Goal: Task Accomplishment & Management: Complete application form

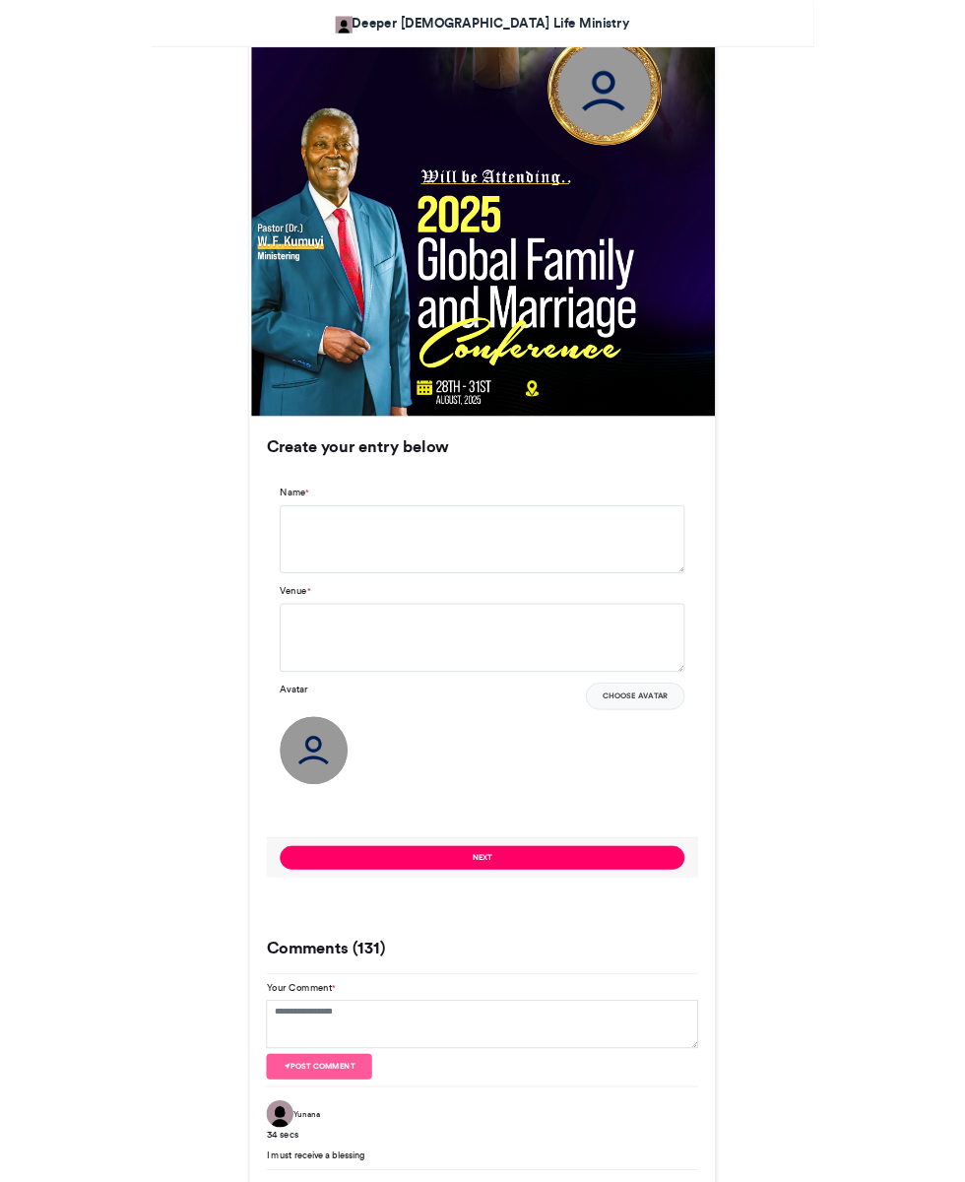
scroll to position [843, 0]
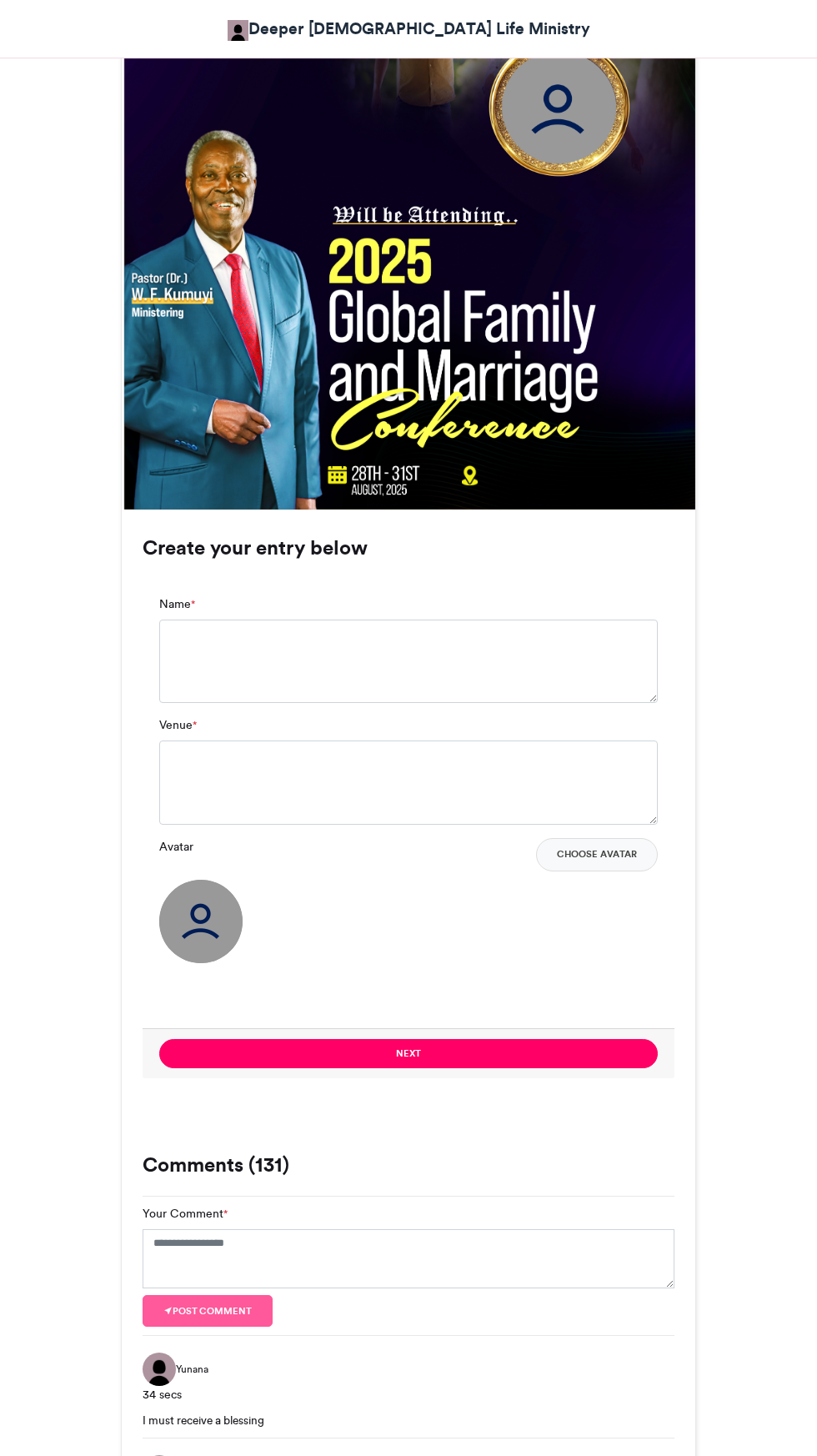
click at [229, 907] on img at bounding box center [201, 921] width 84 height 84
click at [293, 637] on textarea "Name *" at bounding box center [408, 661] width 499 height 84
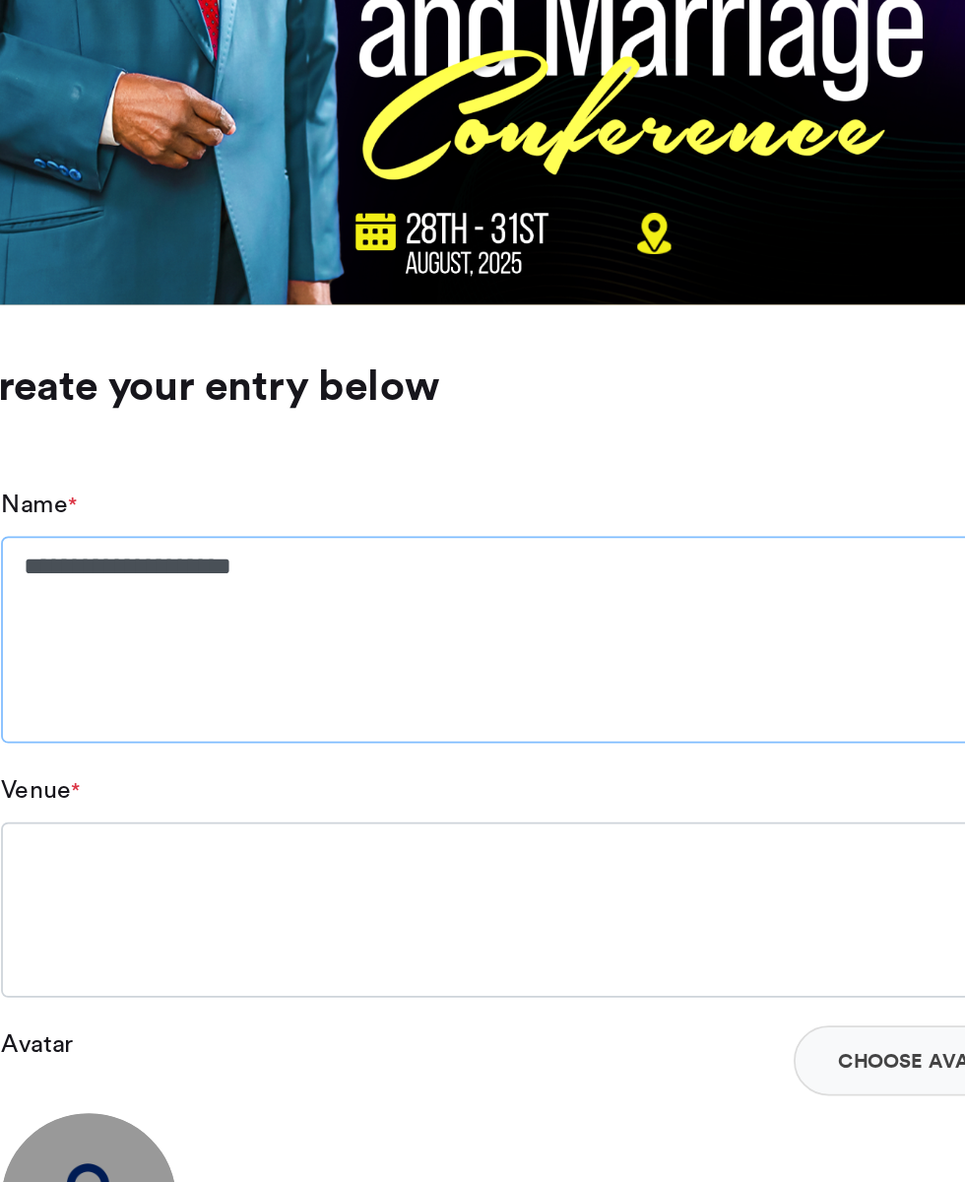
type textarea "**********"
click at [259, 864] on div "Venue *" at bounding box center [482, 927] width 589 height 127
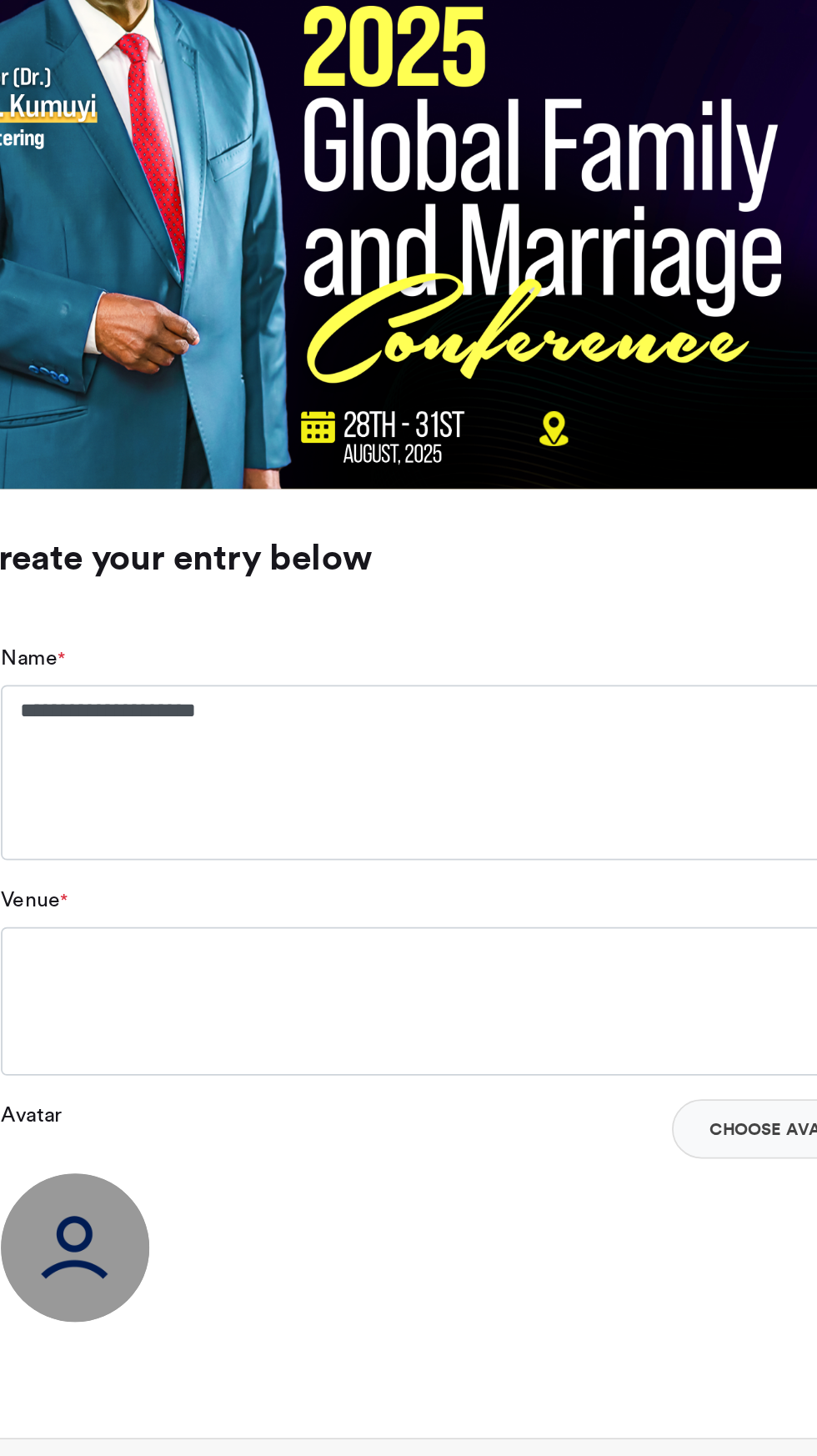
click at [213, 732] on div "Venue *" at bounding box center [408, 785] width 499 height 108
click at [306, 755] on textarea "Venue *" at bounding box center [408, 797] width 499 height 84
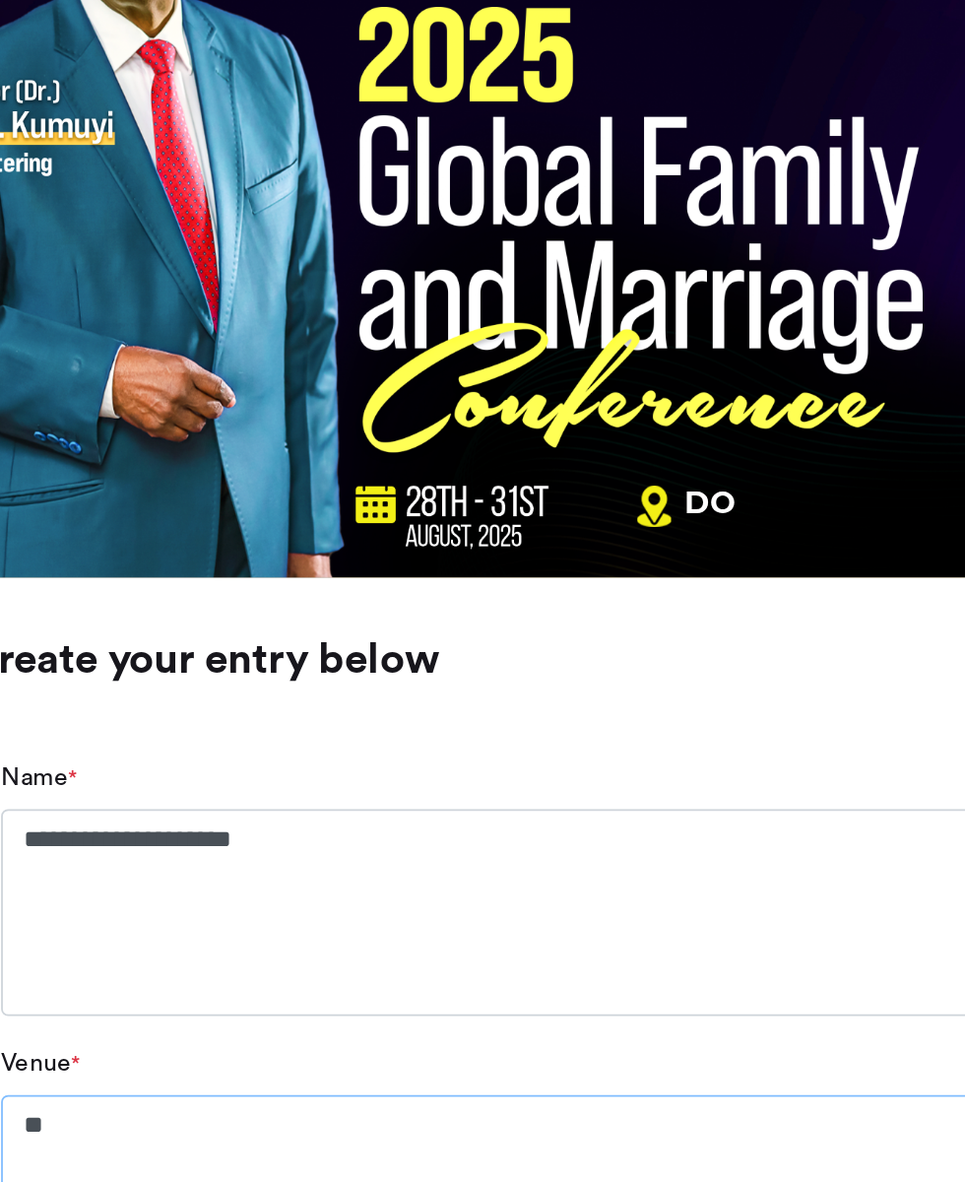
scroll to position [0, 0]
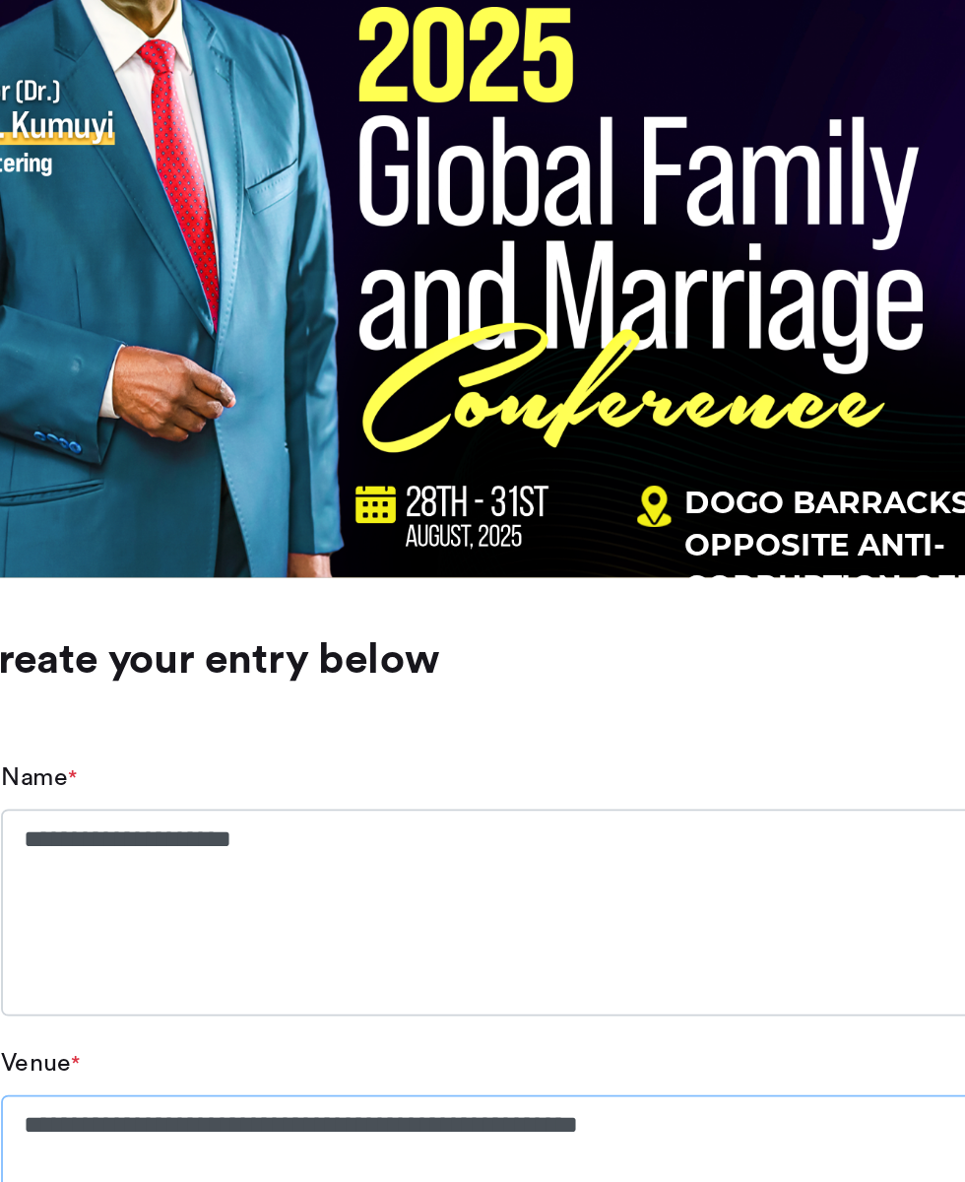
type textarea "**********"
click at [650, 817] on textarea "**********" at bounding box center [482, 790] width 589 height 116
click at [370, 840] on textarea "**********" at bounding box center [482, 790] width 589 height 116
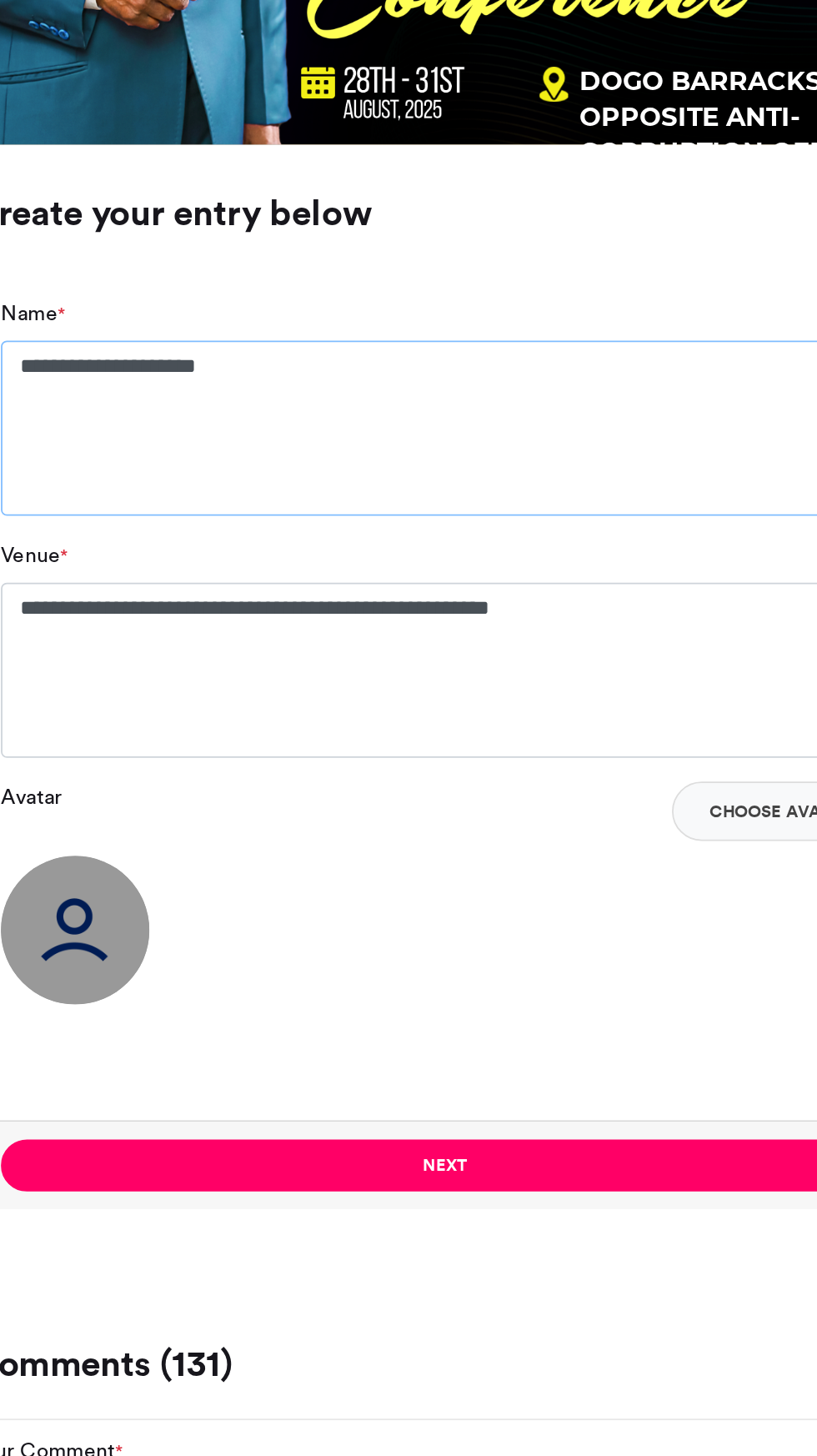
scroll to position [714, 0]
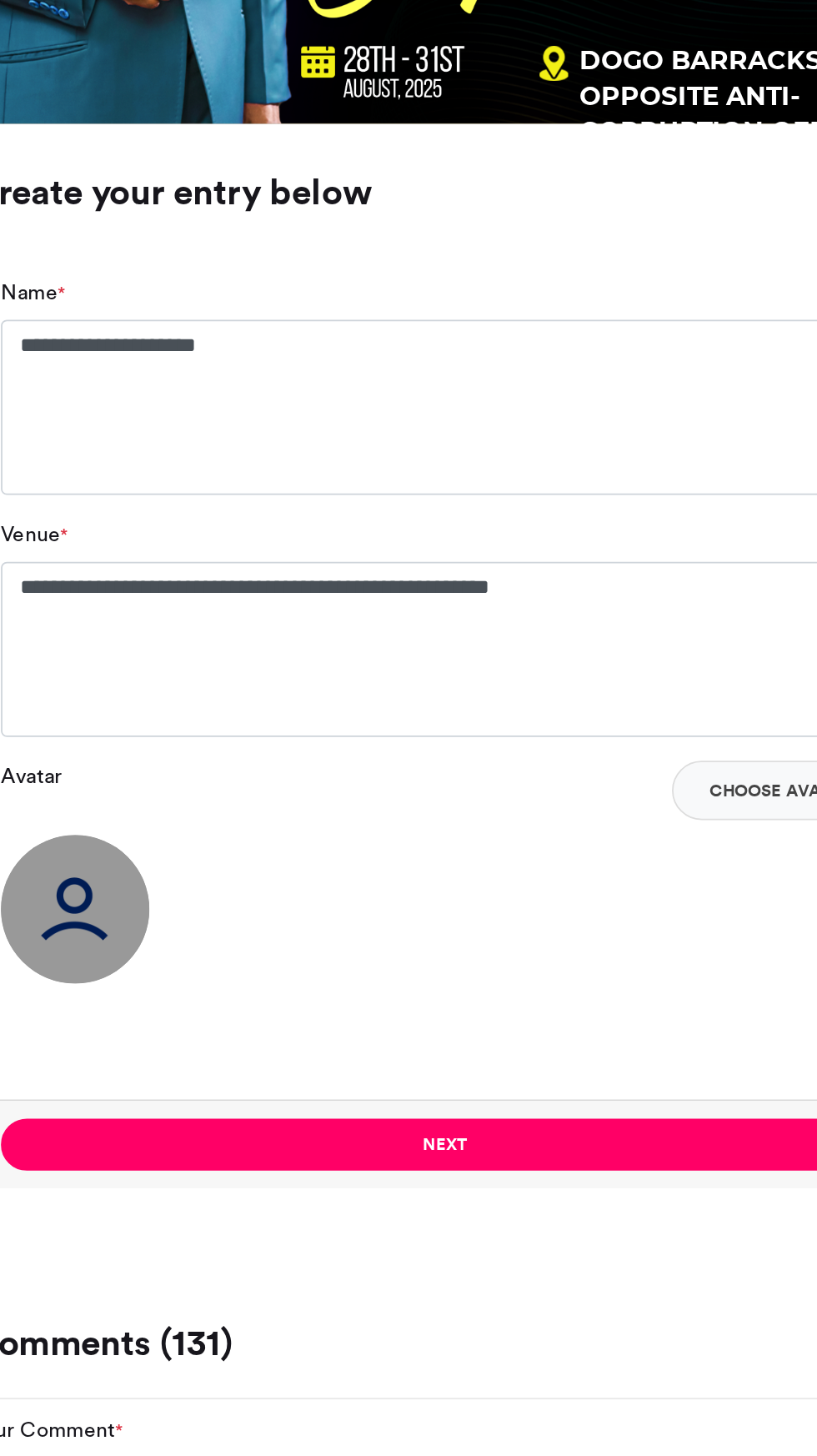
click at [207, 956] on img at bounding box center [201, 950] width 84 height 84
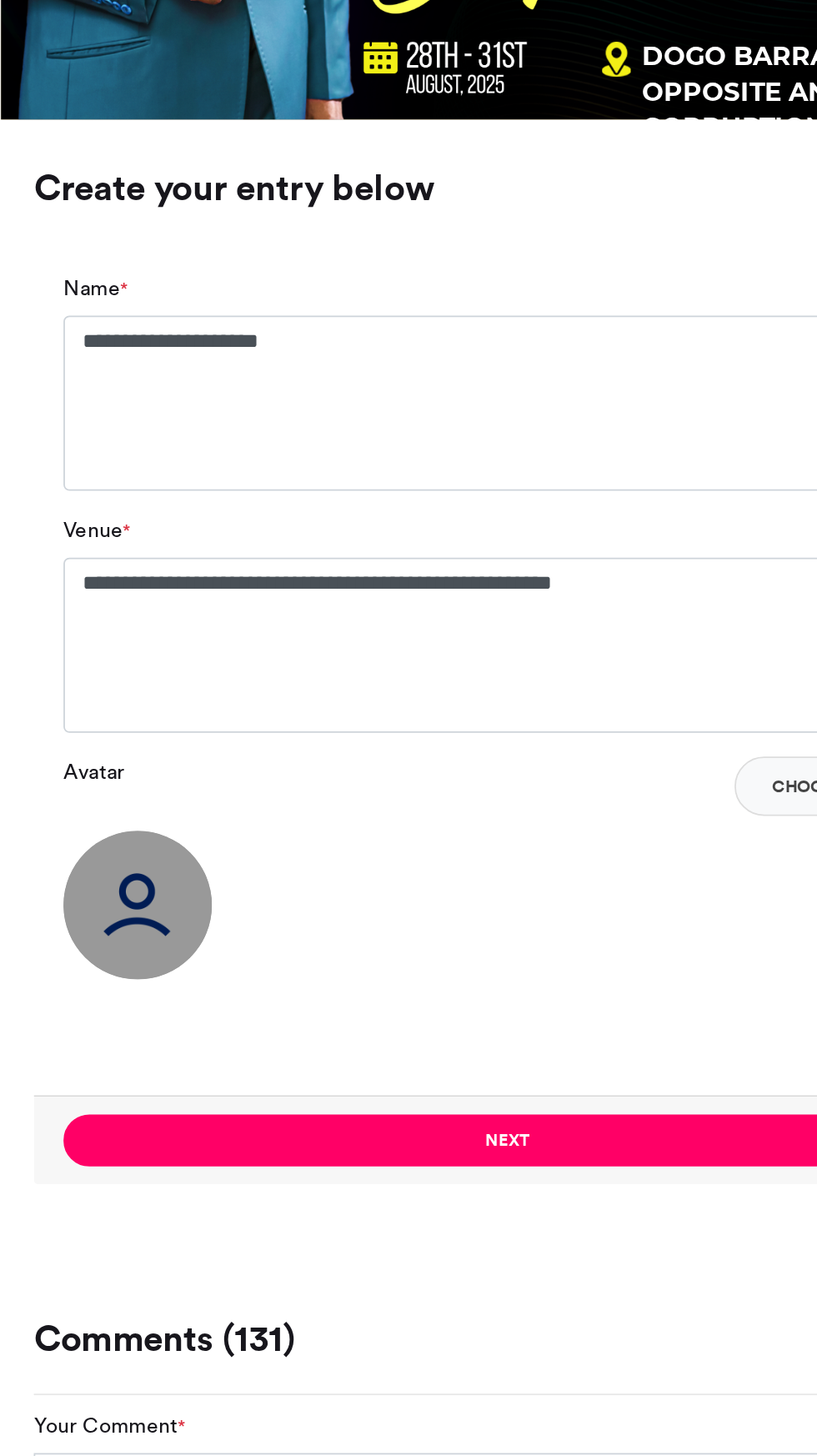
click at [201, 951] on img at bounding box center [201, 950] width 84 height 84
click at [196, 946] on img at bounding box center [201, 950] width 84 height 84
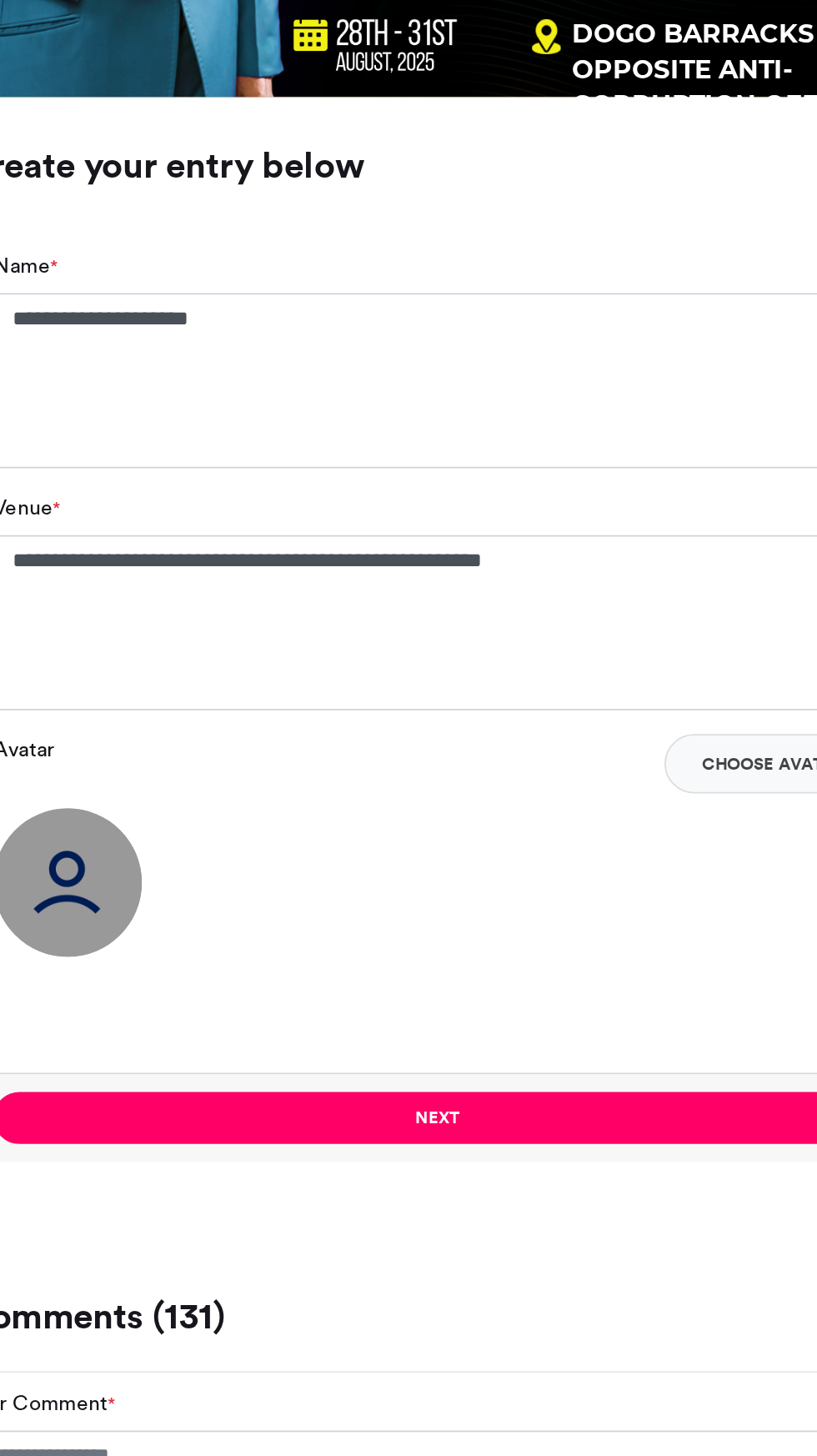
scroll to position [585, 0]
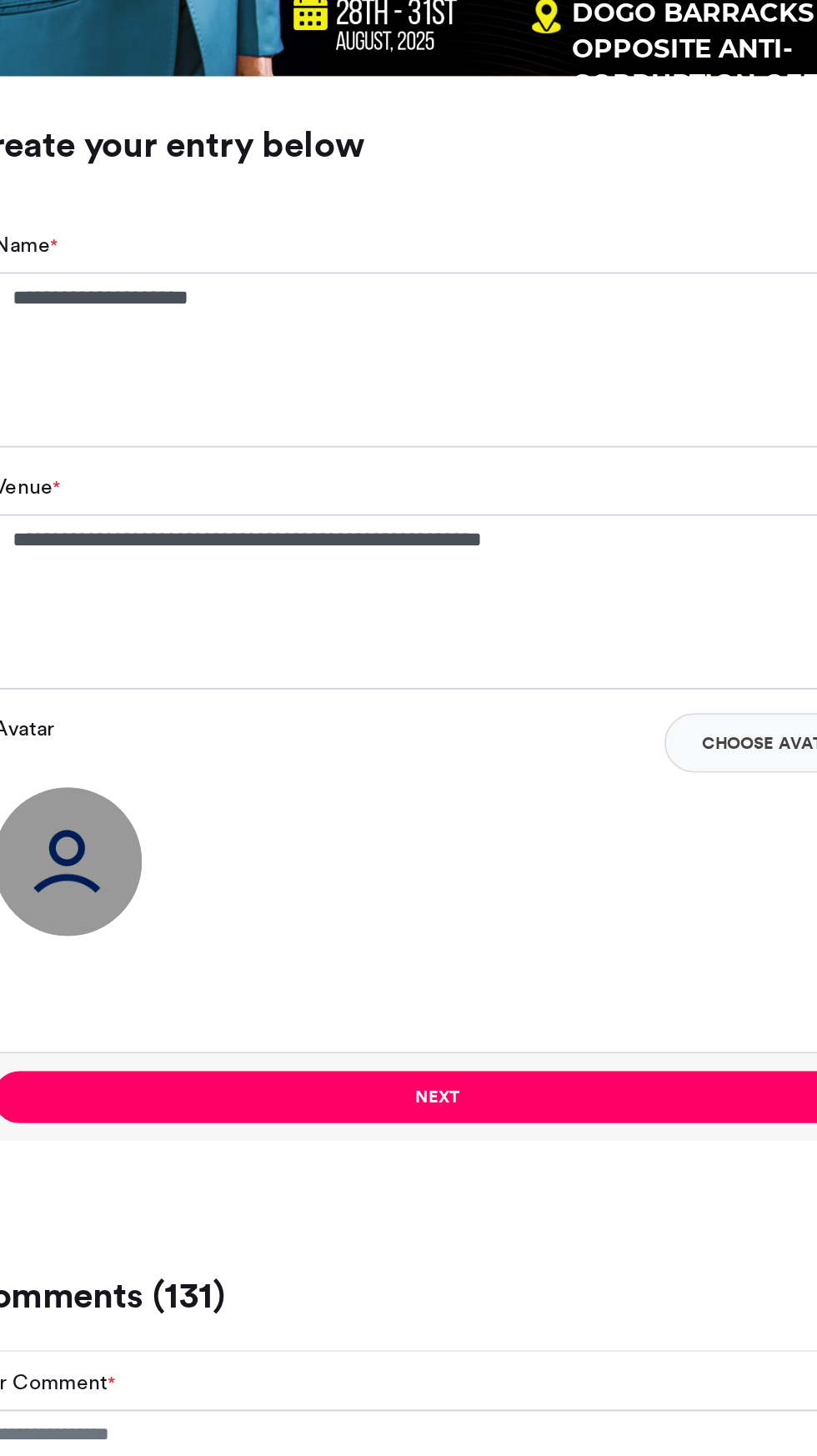
click at [210, 1072] on img at bounding box center [201, 1079] width 84 height 84
click at [199, 1081] on img at bounding box center [201, 1079] width 84 height 84
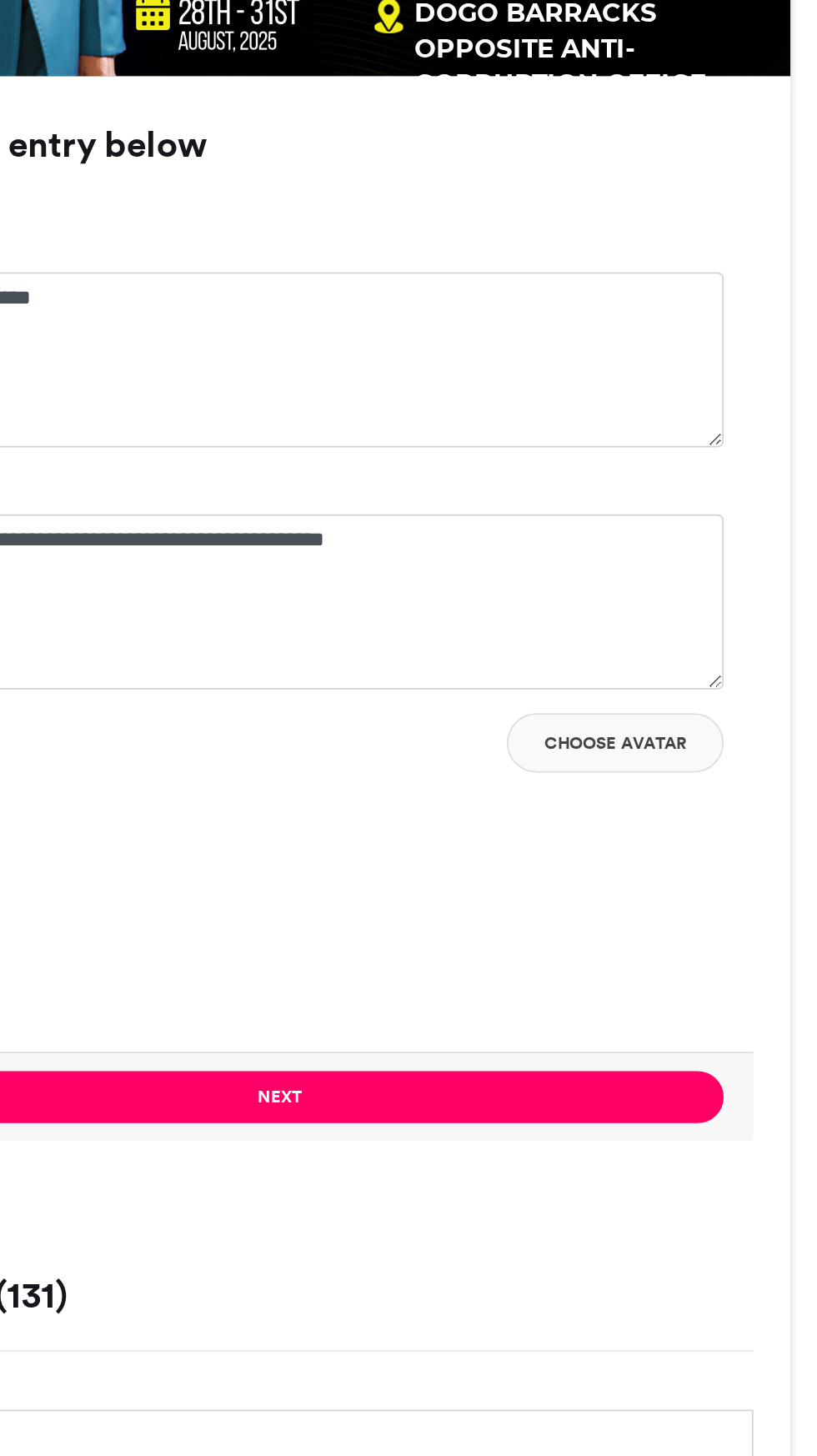
click at [608, 1015] on button "Choose Avatar" at bounding box center [597, 1012] width 122 height 33
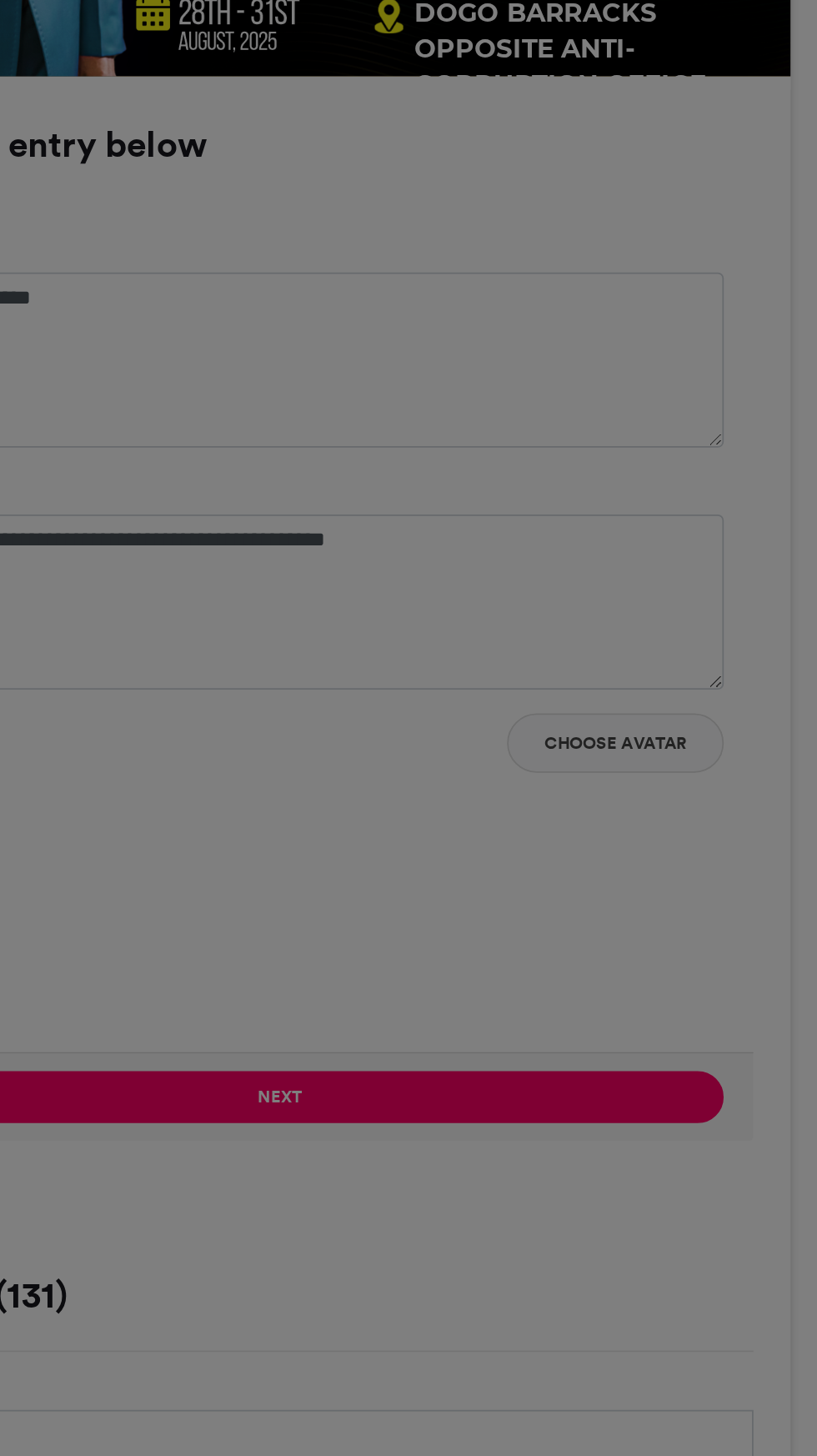
type input "******"
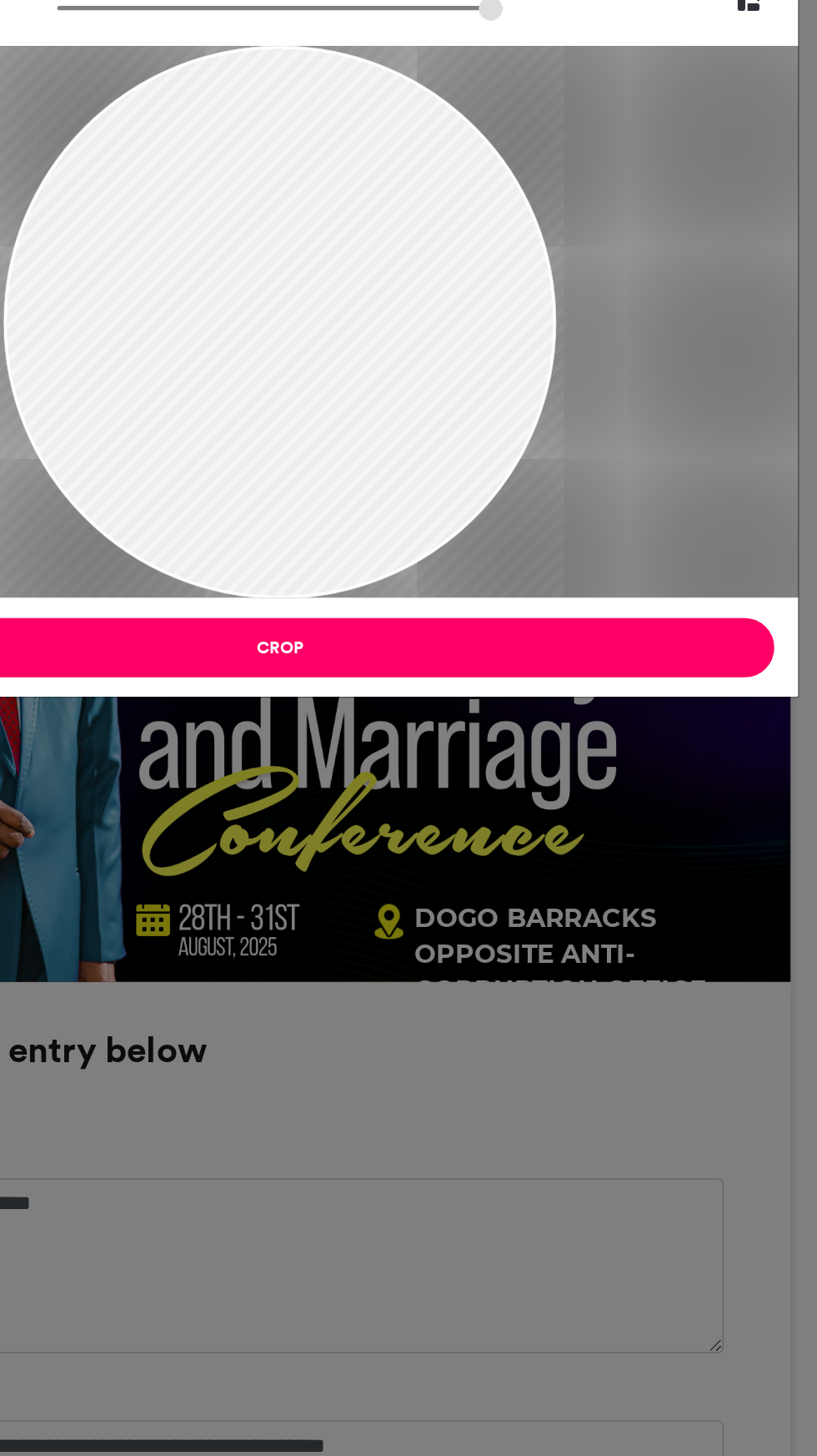
click at [398, 451] on button "Crop" at bounding box center [409, 451] width 555 height 33
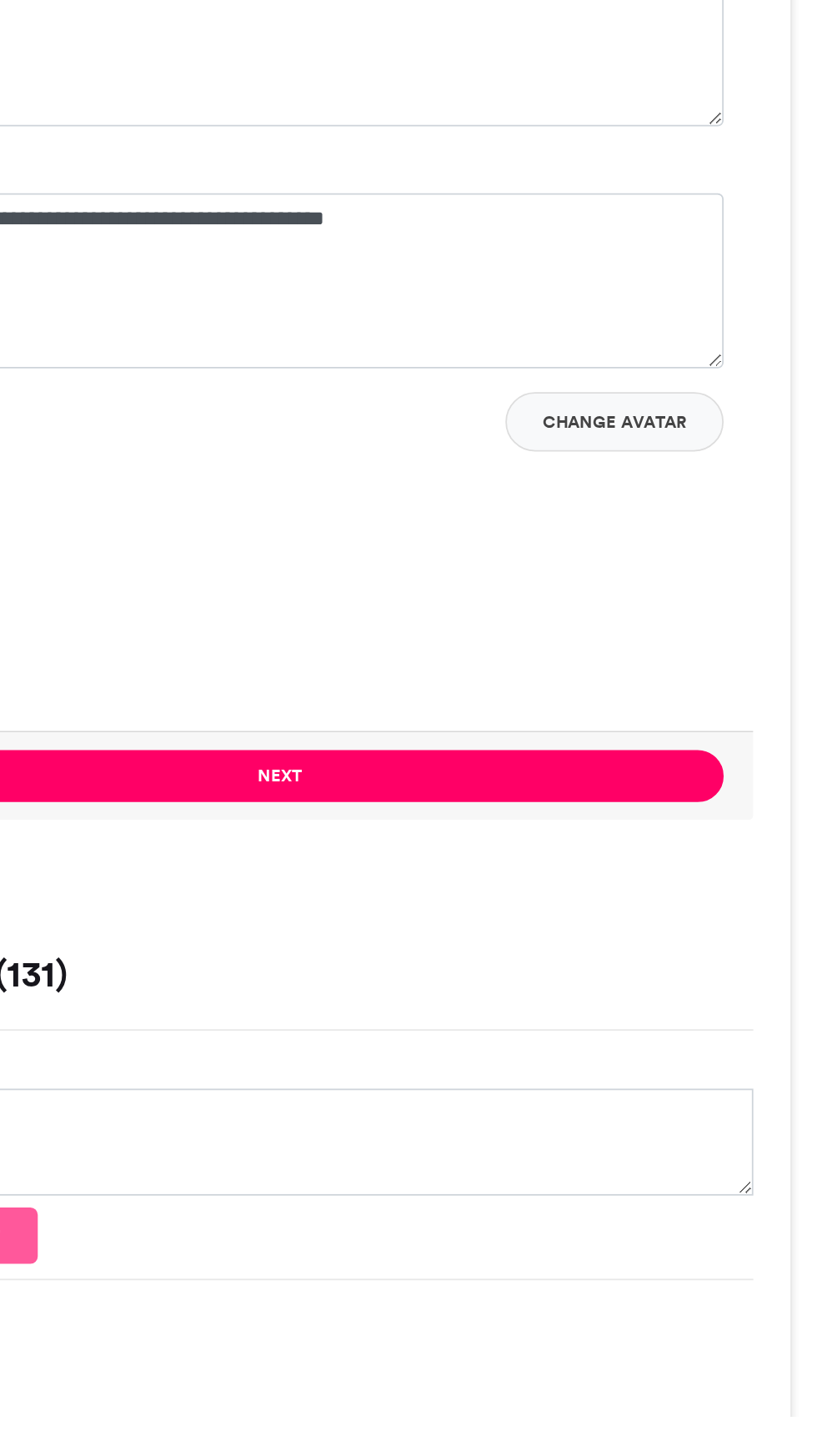
scroll to position [700, 0]
click at [397, 1095] on button "Next" at bounding box center [408, 1096] width 499 height 29
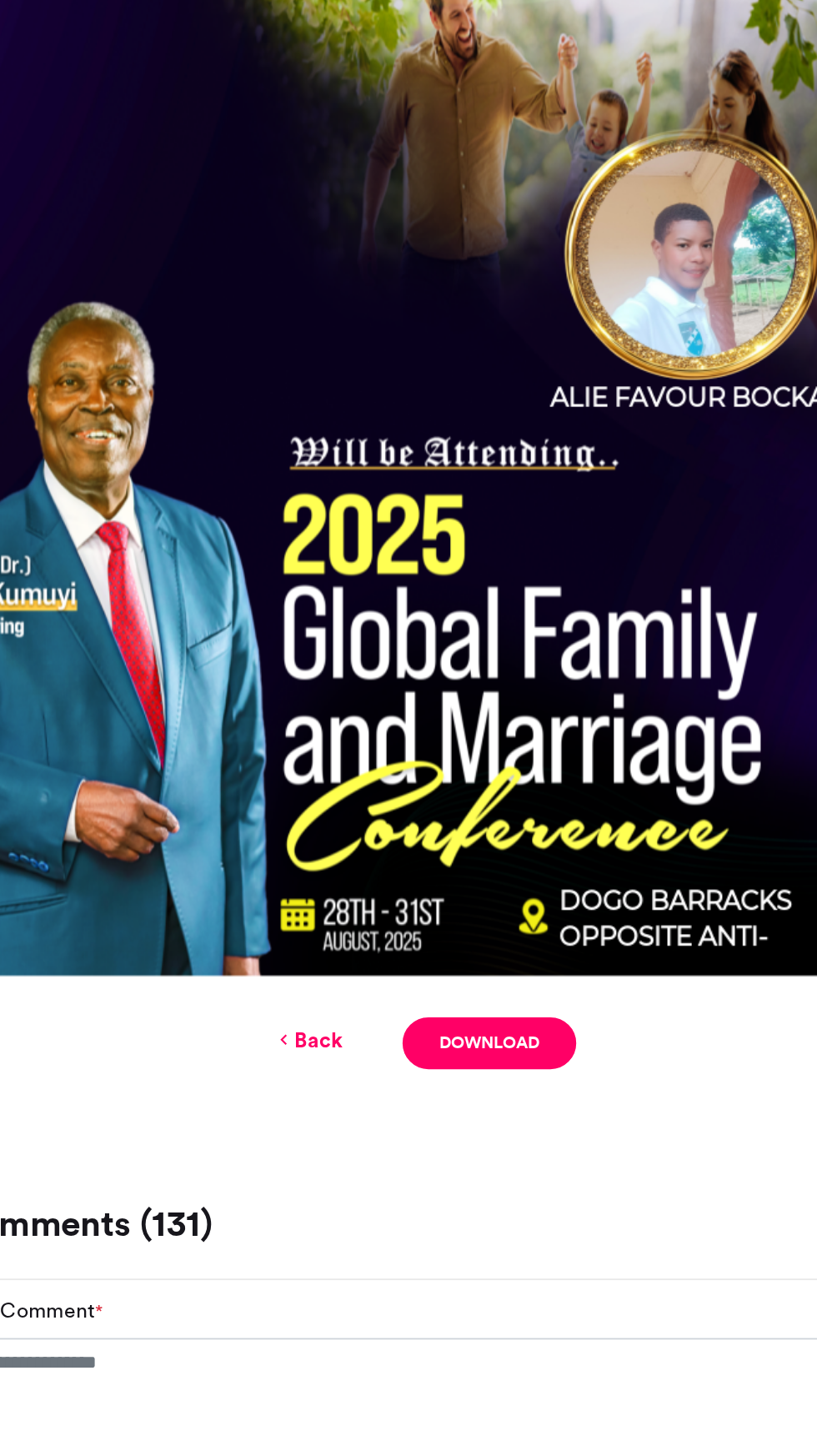
scroll to position [22, 0]
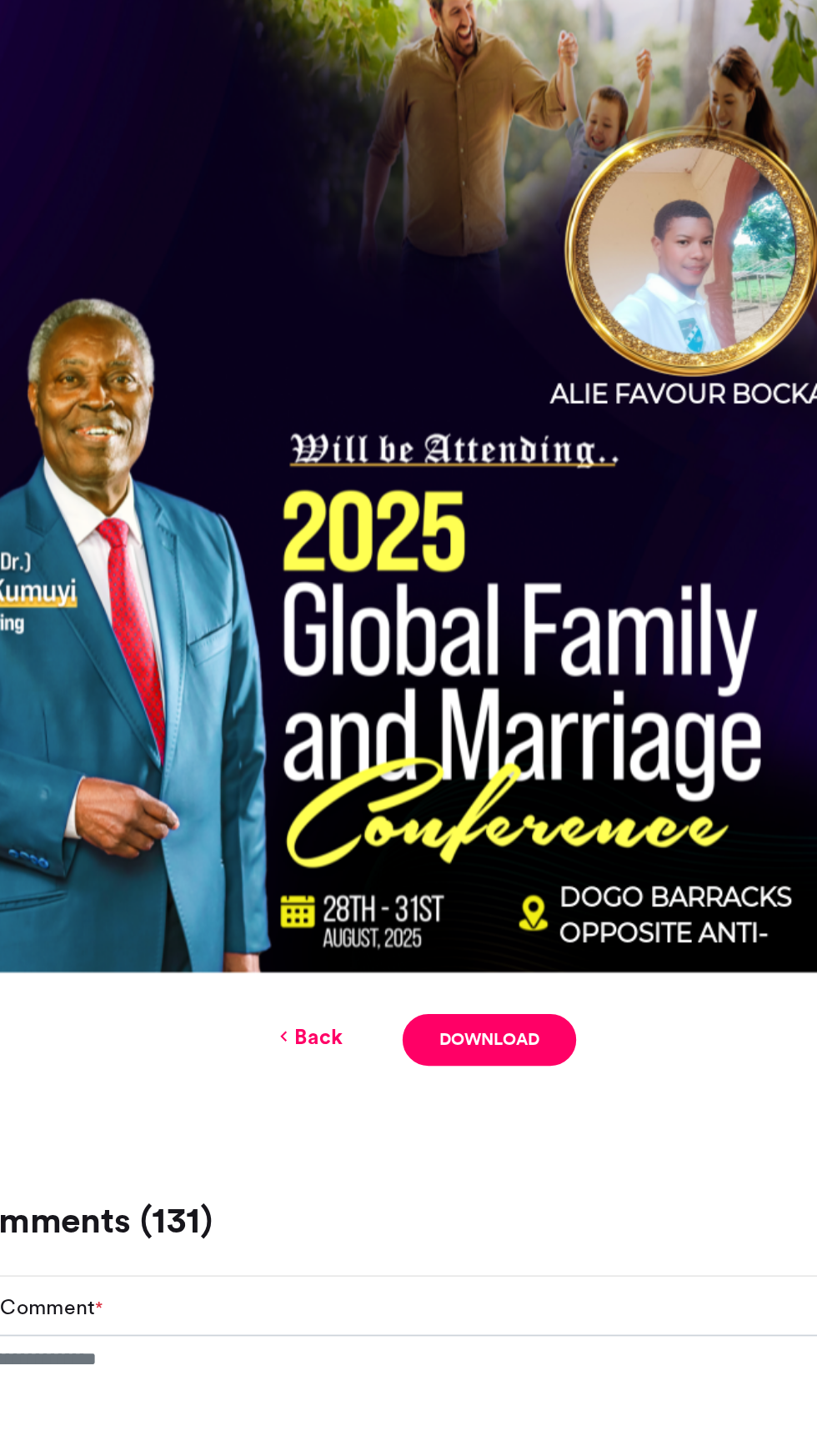
click at [461, 1243] on link "Download" at bounding box center [444, 1244] width 97 height 29
click at [453, 1243] on link "Download" at bounding box center [444, 1244] width 97 height 29
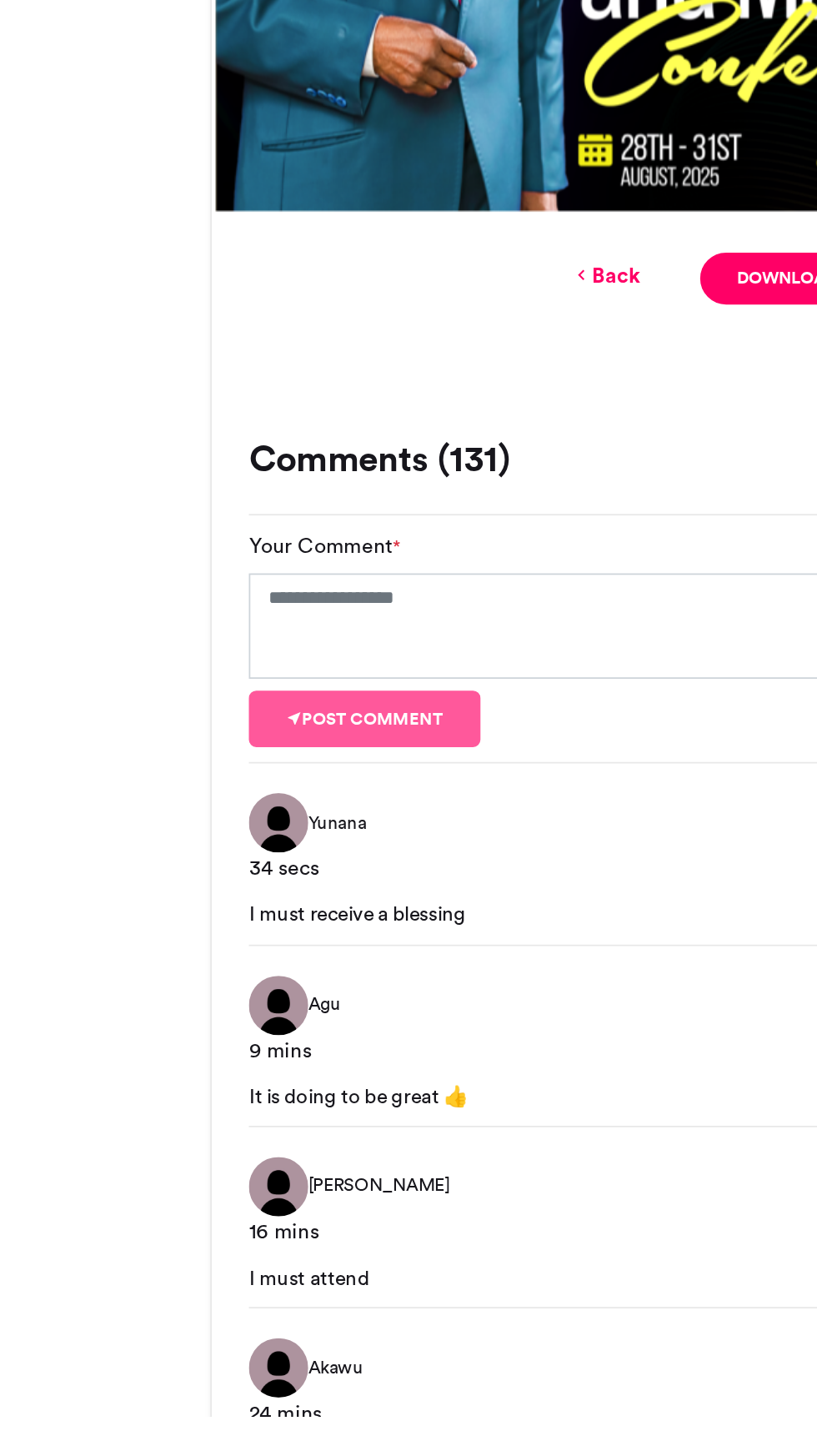
scroll to position [451, 0]
